Goal: Find specific page/section: Find specific page/section

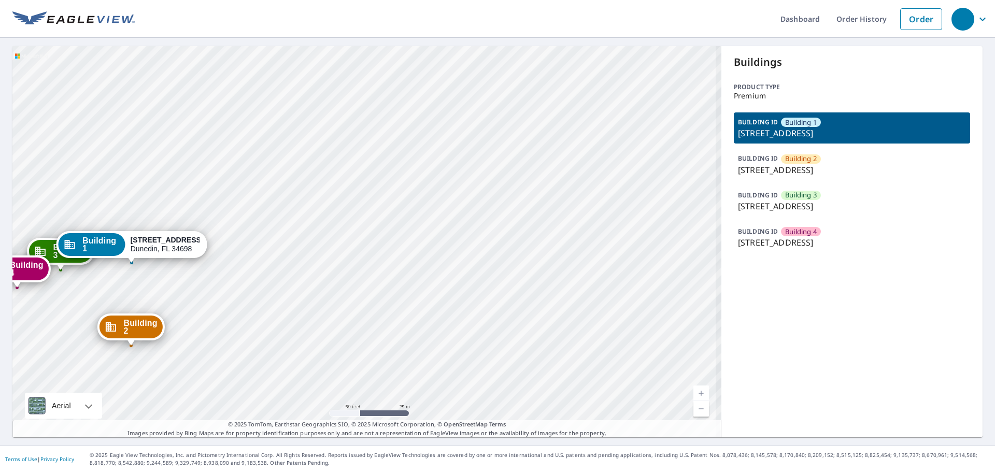
click at [433, 193] on div "Building 2 [STREET_ADDRESS] Building 3 [STREET_ADDRESS][GEOGRAPHIC_DATA][STREET…" at bounding box center [366, 241] width 709 height 391
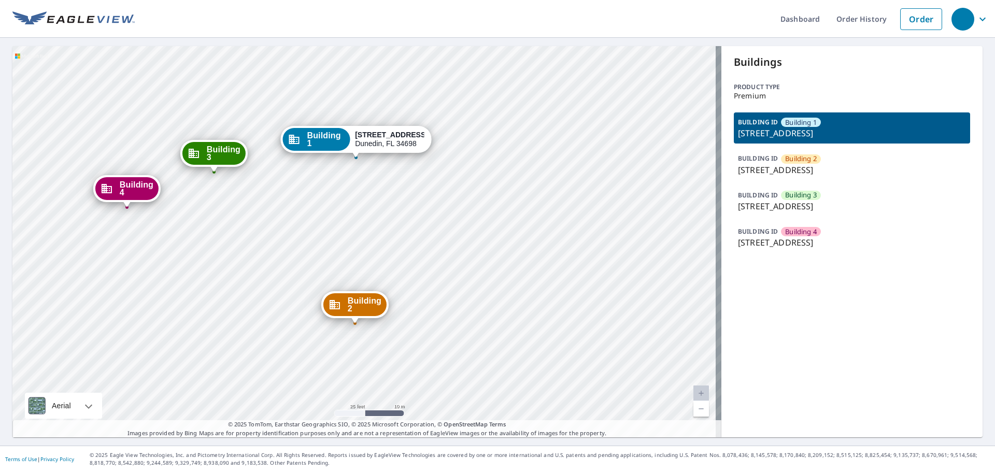
drag, startPoint x: 199, startPoint y: 198, endPoint x: 232, endPoint y: 208, distance: 35.2
click at [232, 208] on div "Building 2 [STREET_ADDRESS] Building 3 [STREET_ADDRESS][GEOGRAPHIC_DATA][STREET…" at bounding box center [366, 241] width 709 height 391
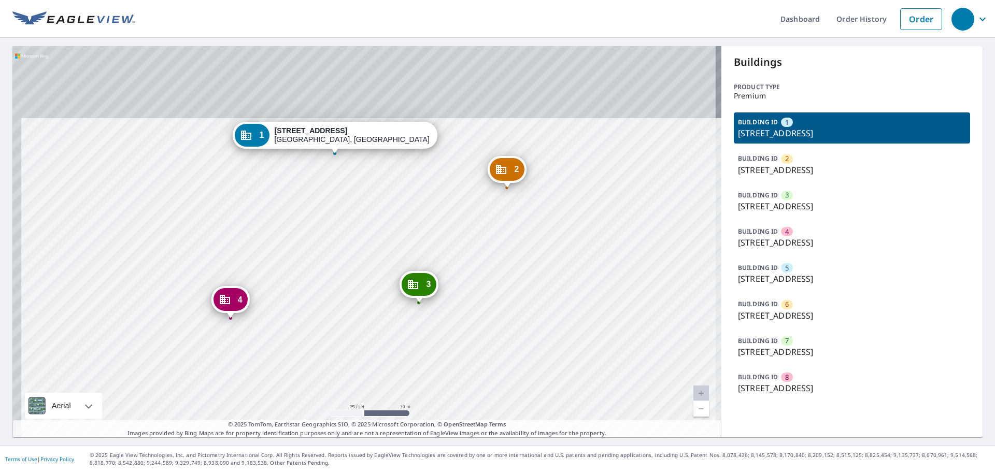
drag, startPoint x: 463, startPoint y: 288, endPoint x: 469, endPoint y: 337, distance: 49.1
click at [469, 337] on div "2 [STREET_ADDRESS] 3 [STREET_ADDRESS] 4 [STREET_ADDRESS] 5 [STREET_ADDRESS] 6 […" at bounding box center [366, 241] width 709 height 391
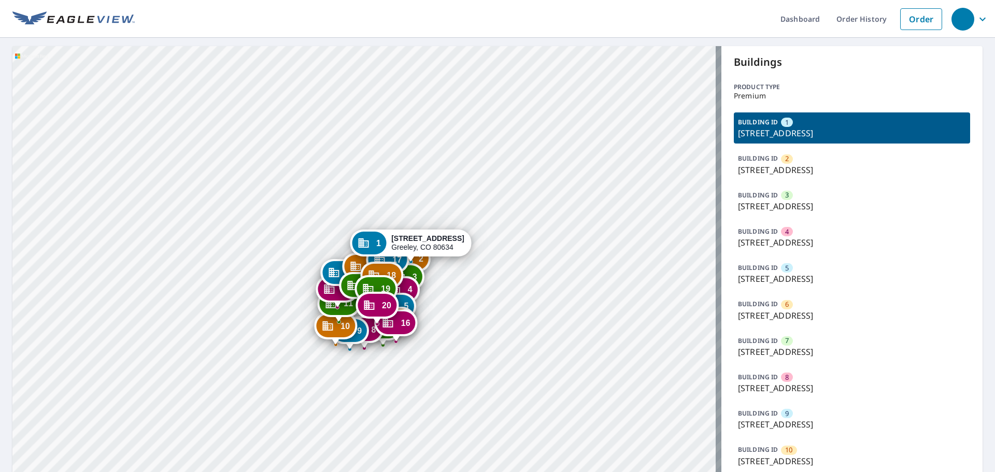
click at [446, 105] on div "2 3950 W 12th St Greeley, CO 80634 3 3950 W 12th St Greeley, CO 80634 4 3950 W …" at bounding box center [366, 445] width 709 height 798
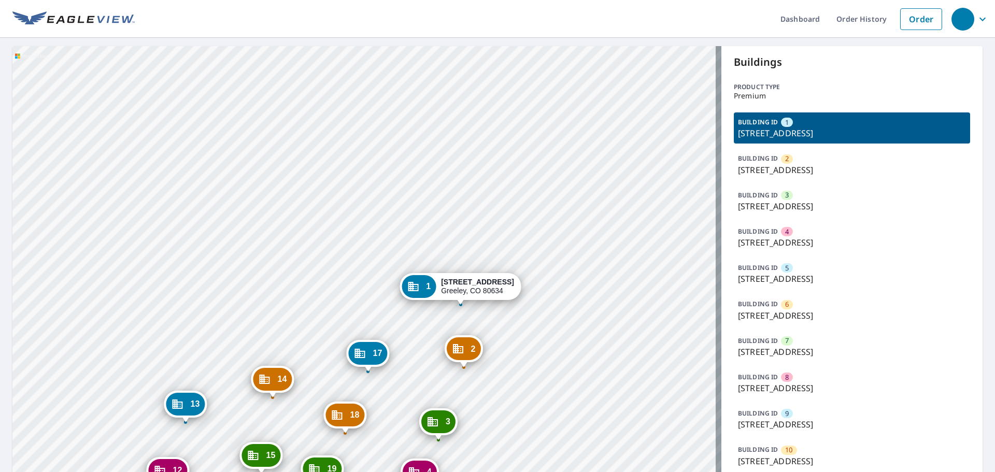
drag, startPoint x: 333, startPoint y: 223, endPoint x: 346, endPoint y: 67, distance: 156.1
click at [346, 67] on div "2 3950 W 12th St Greeley, CO 80634 3 3950 W 12th St Greeley, CO 80634 4 3950 W …" at bounding box center [366, 445] width 709 height 798
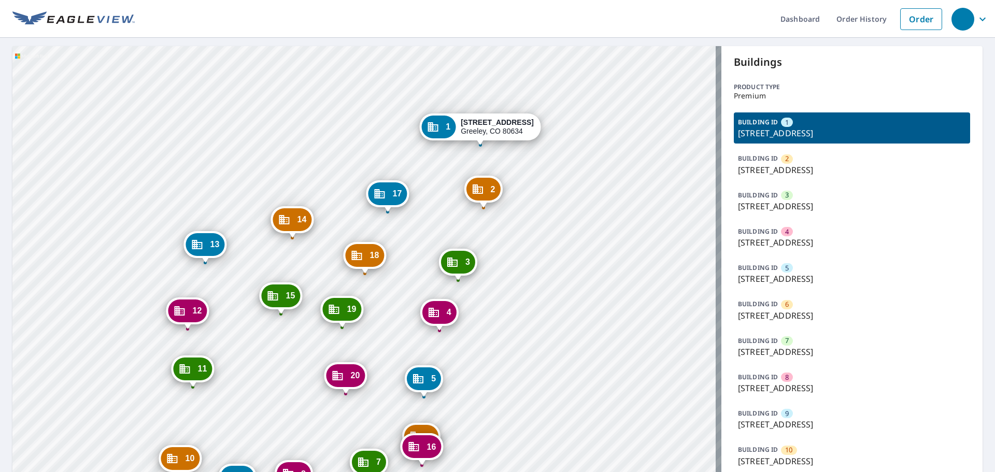
drag, startPoint x: 307, startPoint y: 293, endPoint x: 390, endPoint y: 115, distance: 196.4
click at [390, 115] on div "2 3950 W 12th St Greeley, CO 80634 3 3950 W 12th St Greeley, CO 80634 4 3950 W …" at bounding box center [366, 445] width 709 height 798
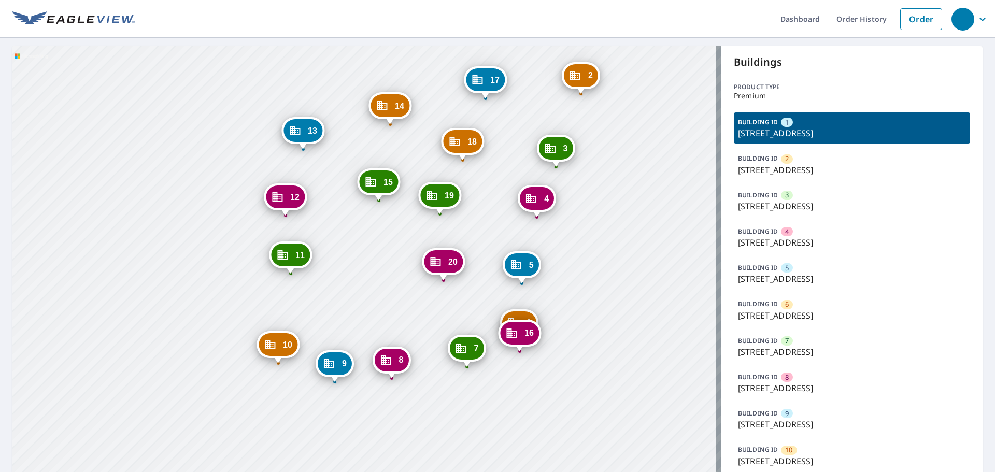
drag, startPoint x: 339, startPoint y: 244, endPoint x: 343, endPoint y: 285, distance: 41.6
click at [343, 285] on div "2 3950 W 12th St Greeley, CO 80634 3 3950 W 12th St Greeley, CO 80634 4 3950 W …" at bounding box center [366, 445] width 709 height 798
